Goal: Task Accomplishment & Management: Use online tool/utility

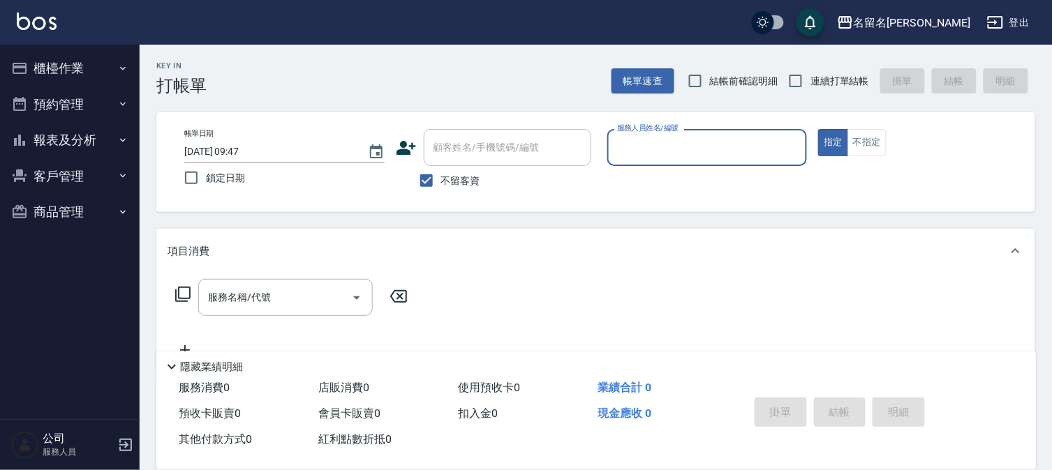
type input "7"
type button "true"
type input "[PERSON_NAME]7"
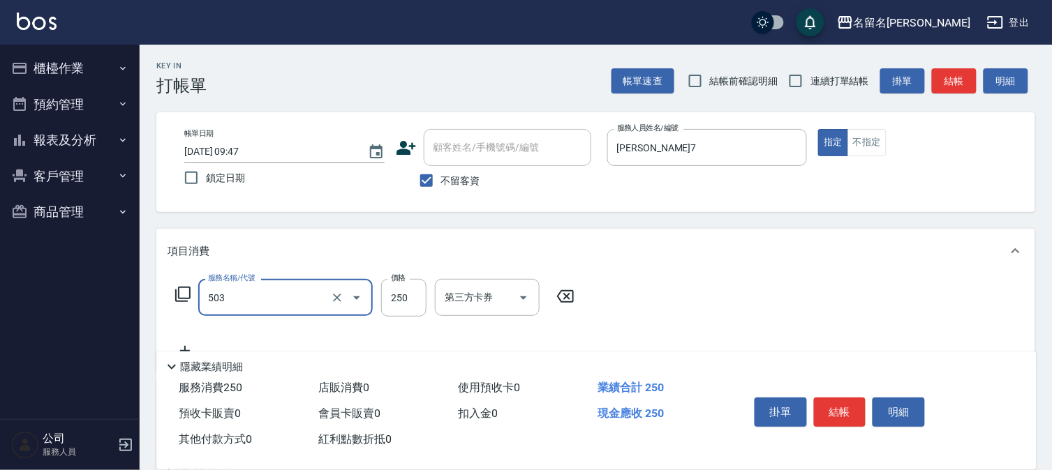
type input "指定洗髮(503)"
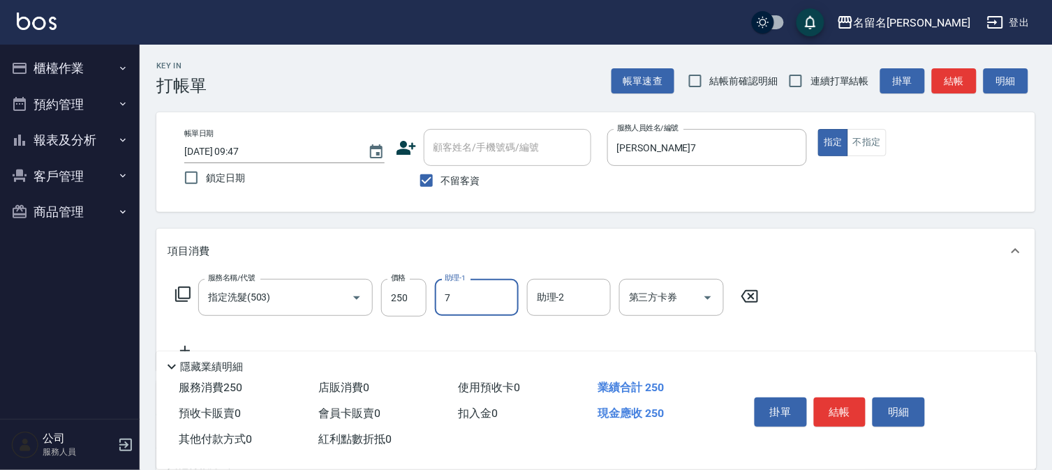
type input "[PERSON_NAME]7"
type input "指定洗髮(503)"
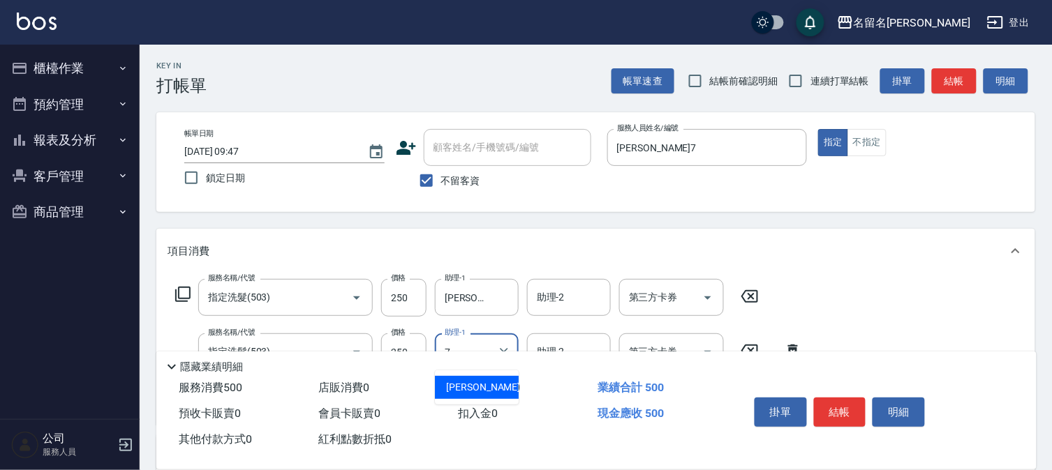
type input "[PERSON_NAME]7"
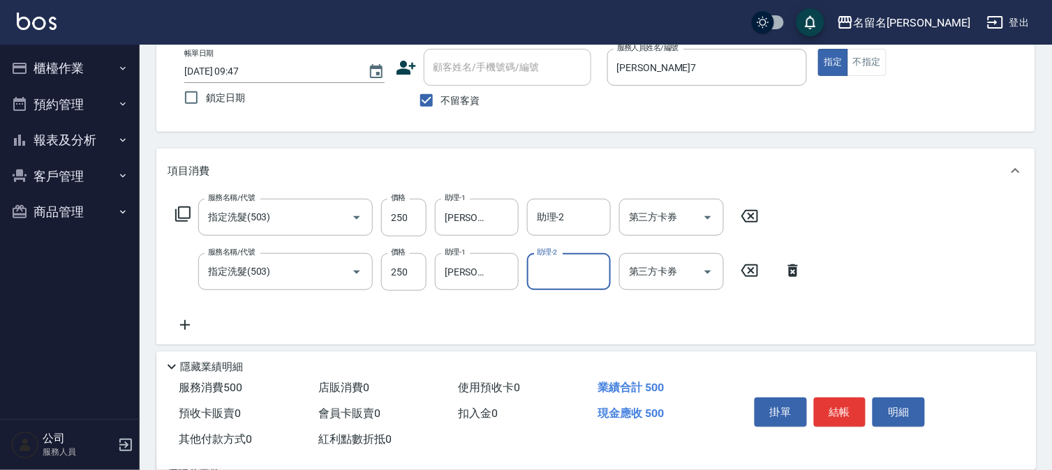
scroll to position [155, 0]
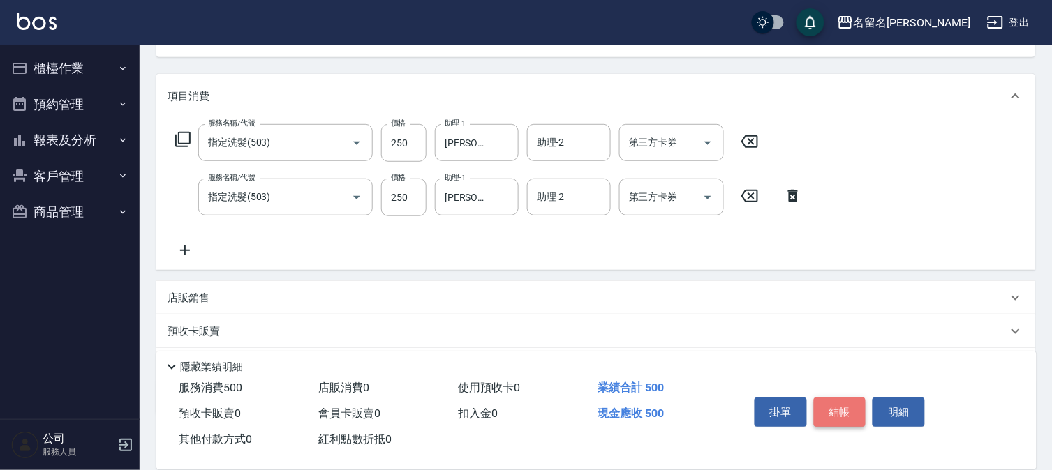
click at [834, 402] on button "結帳" at bounding box center [840, 412] width 52 height 29
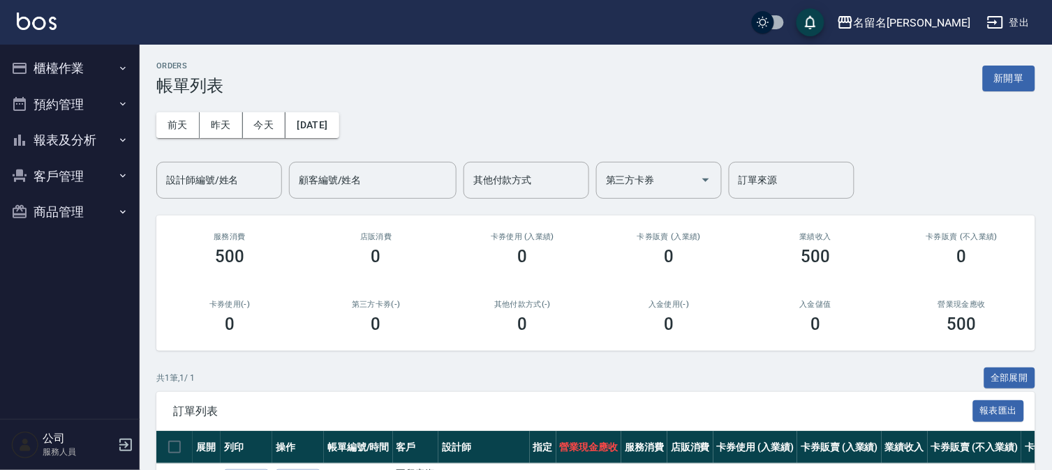
click at [47, 57] on button "櫃檯作業" at bounding box center [70, 68] width 128 height 36
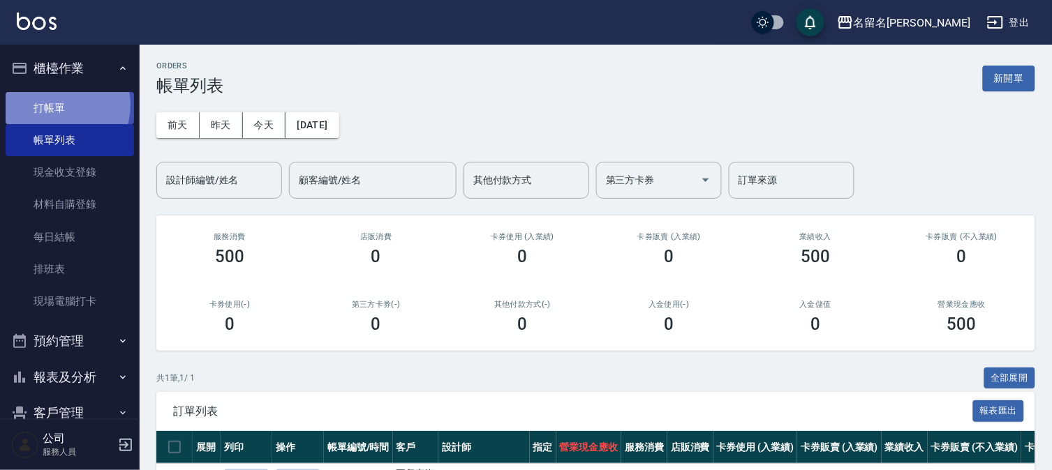
click at [59, 105] on link "打帳單" at bounding box center [70, 108] width 128 height 32
